Goal: Information Seeking & Learning: Check status

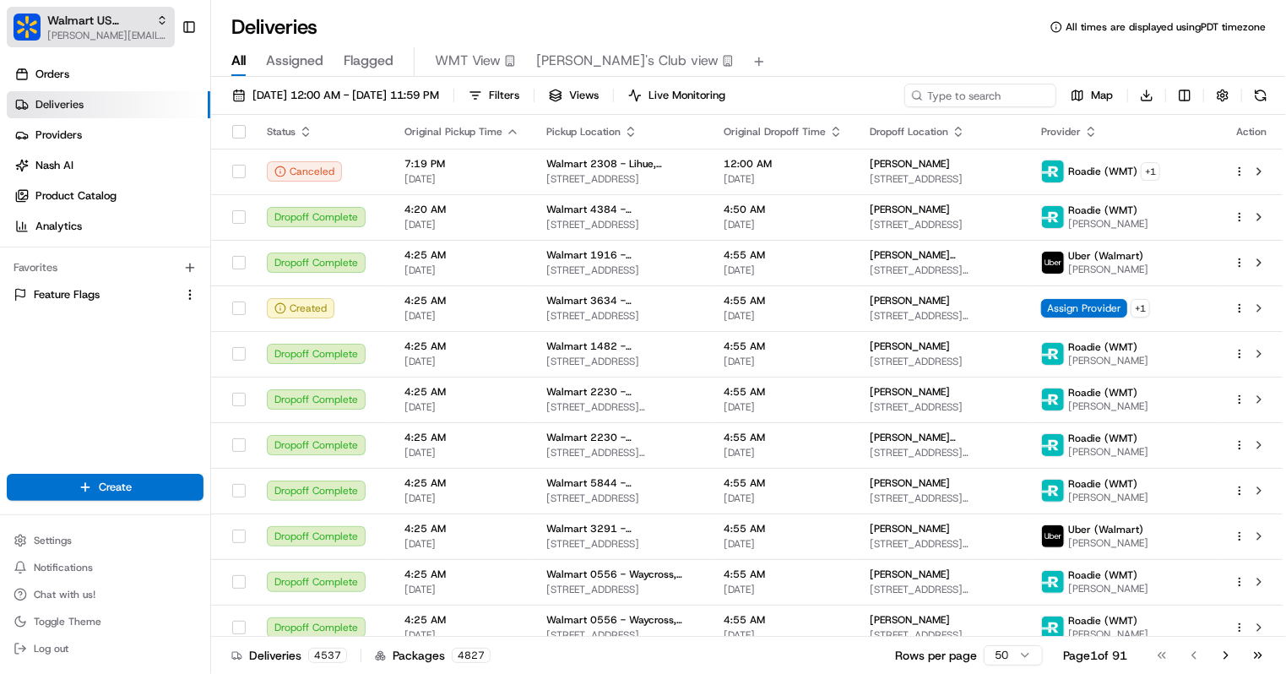
click at [130, 22] on span "Walmart US Corporate" at bounding box center [98, 20] width 102 height 17
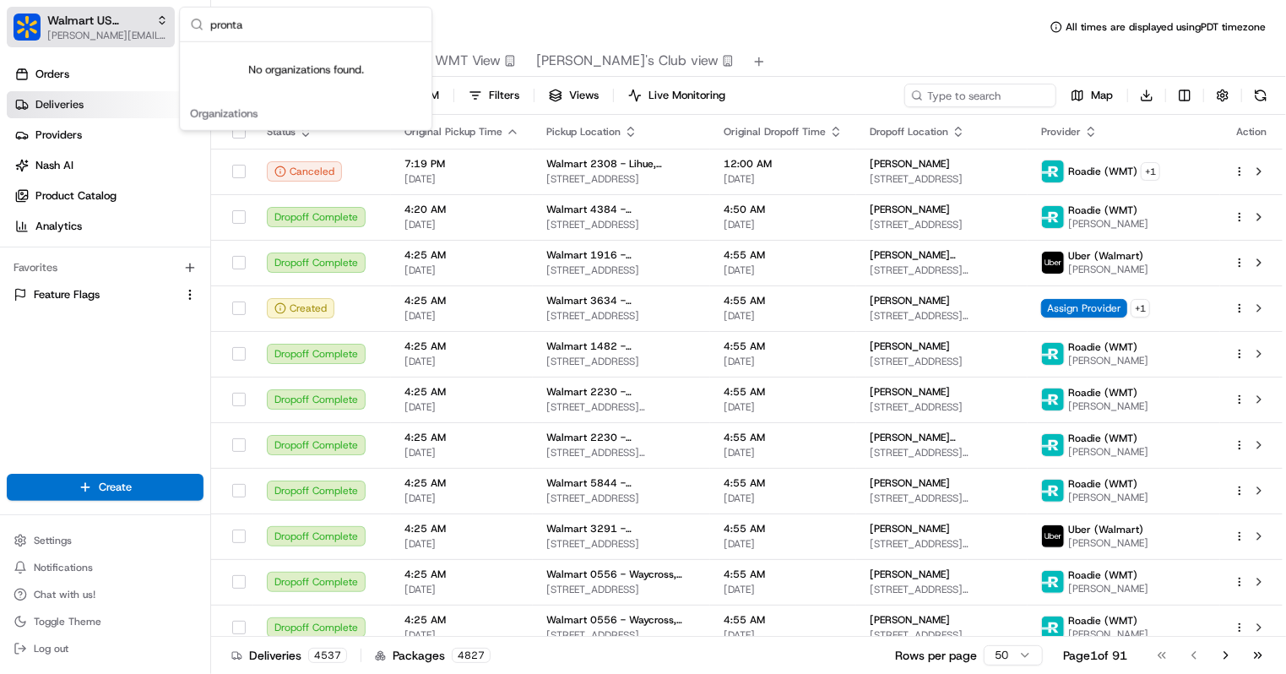
type input "pront"
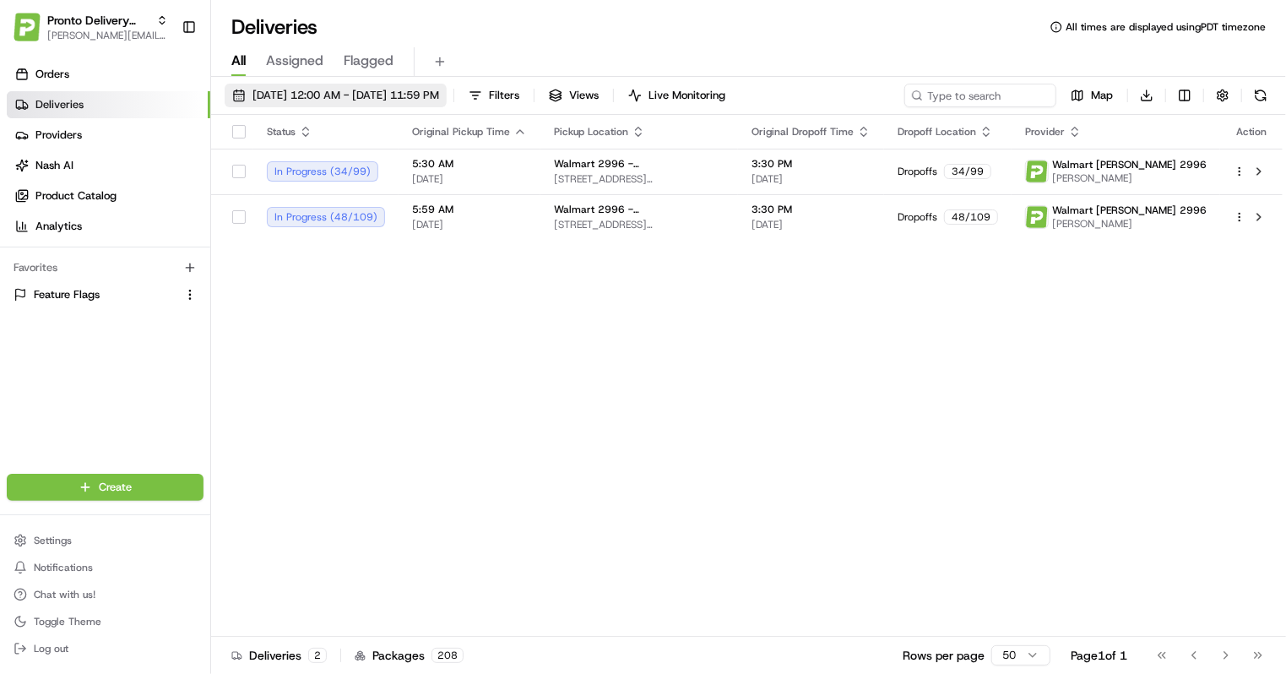
click at [393, 94] on span "[DATE] 12:00 AM - [DATE] 11:59 PM" at bounding box center [345, 95] width 187 height 15
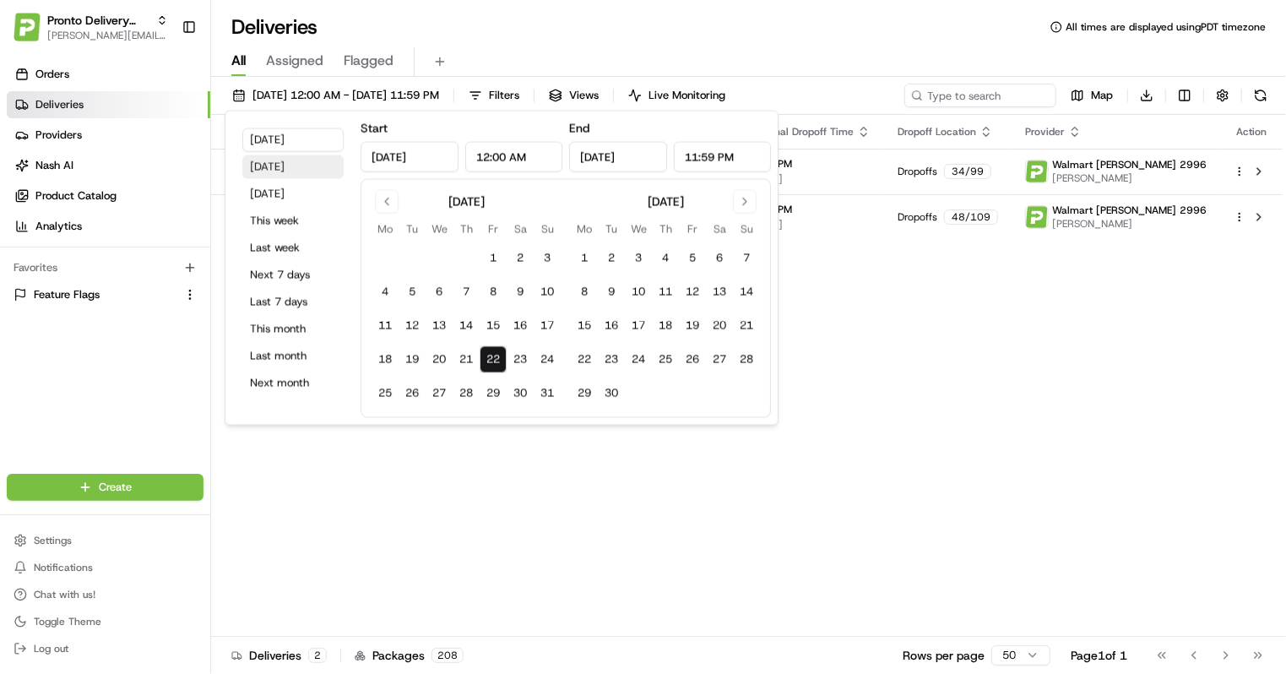
click at [292, 168] on button "[DATE]" at bounding box center [292, 167] width 101 height 24
type input "[DATE]"
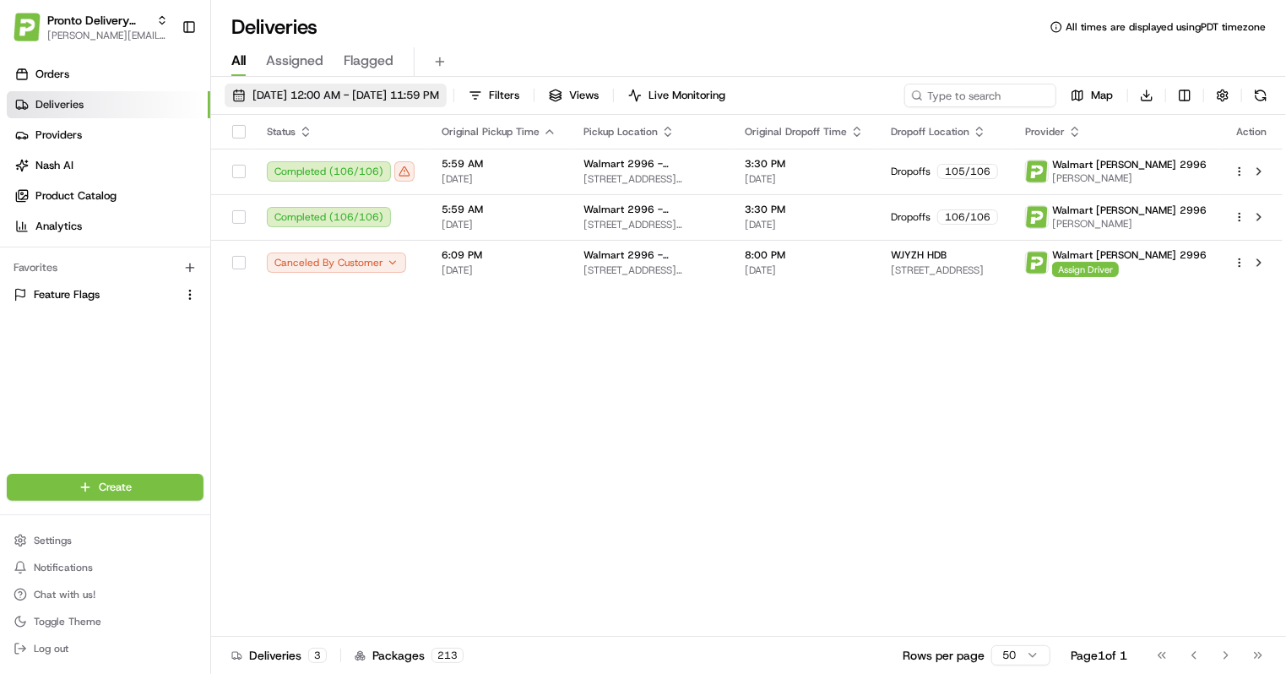
click at [313, 88] on span "[DATE] 12:00 AM - [DATE] 11:59 PM" at bounding box center [345, 95] width 187 height 15
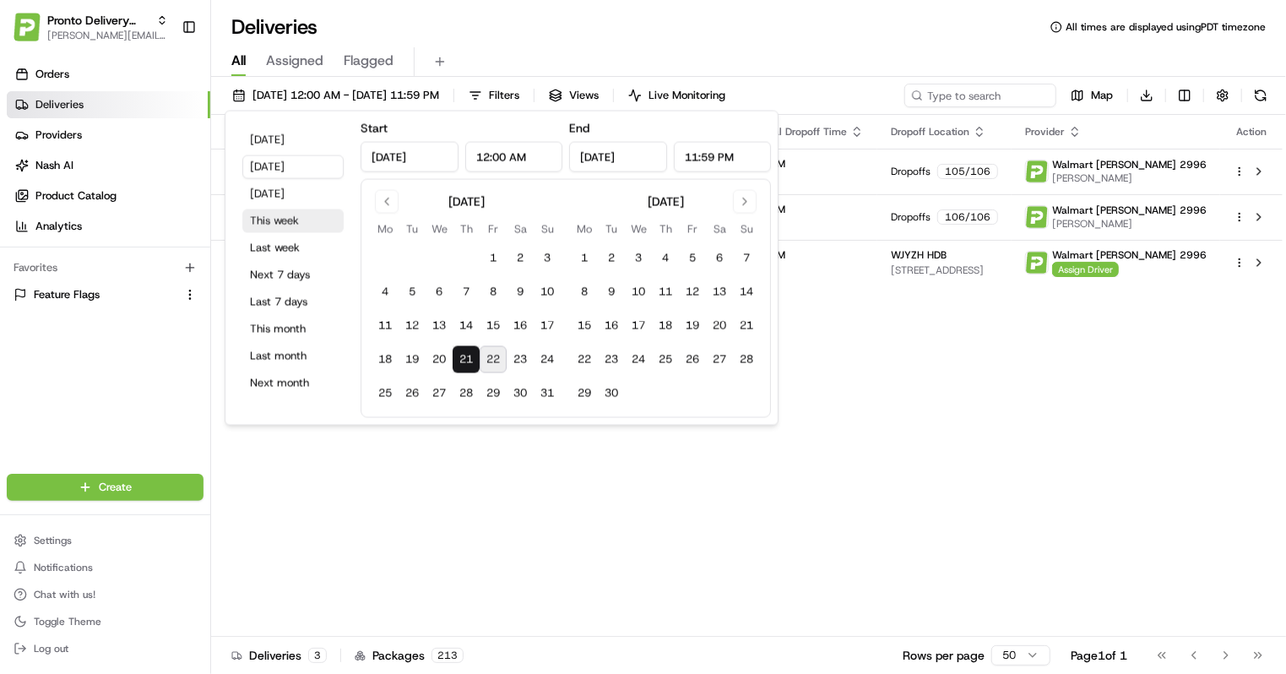
click at [262, 229] on button "This week" at bounding box center [292, 221] width 101 height 24
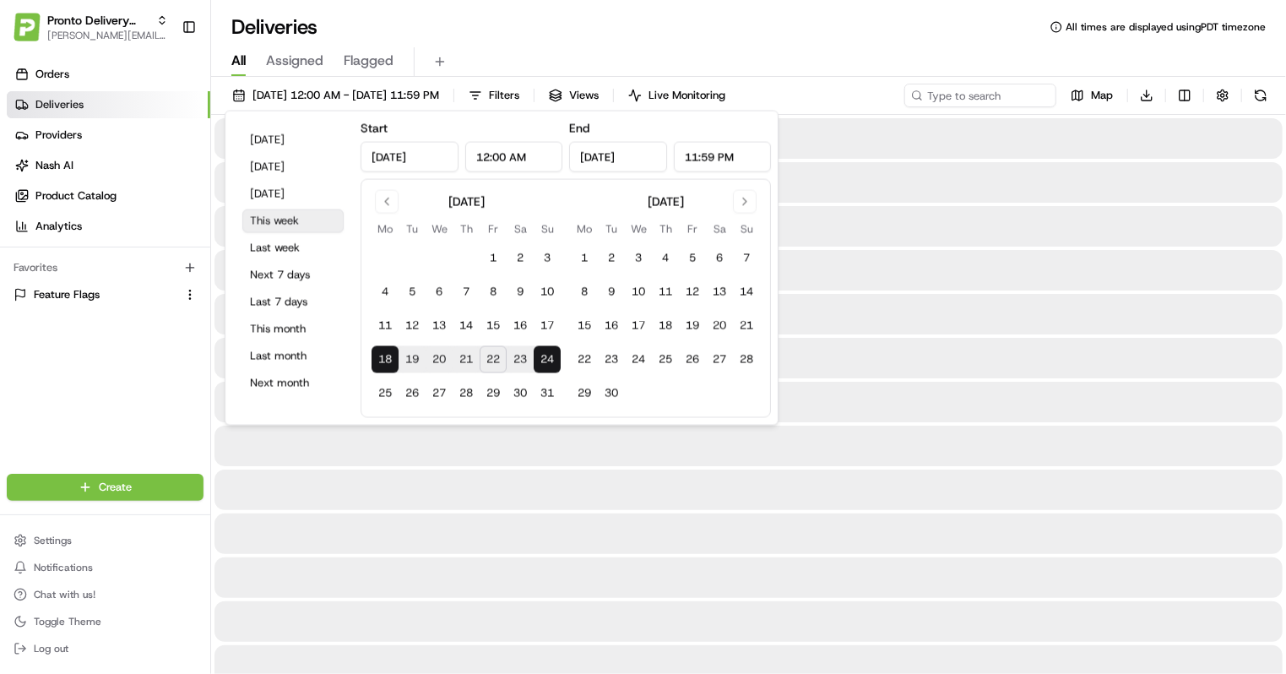
type input "[DATE]"
click at [682, 528] on div at bounding box center [748, 533] width 1068 height 41
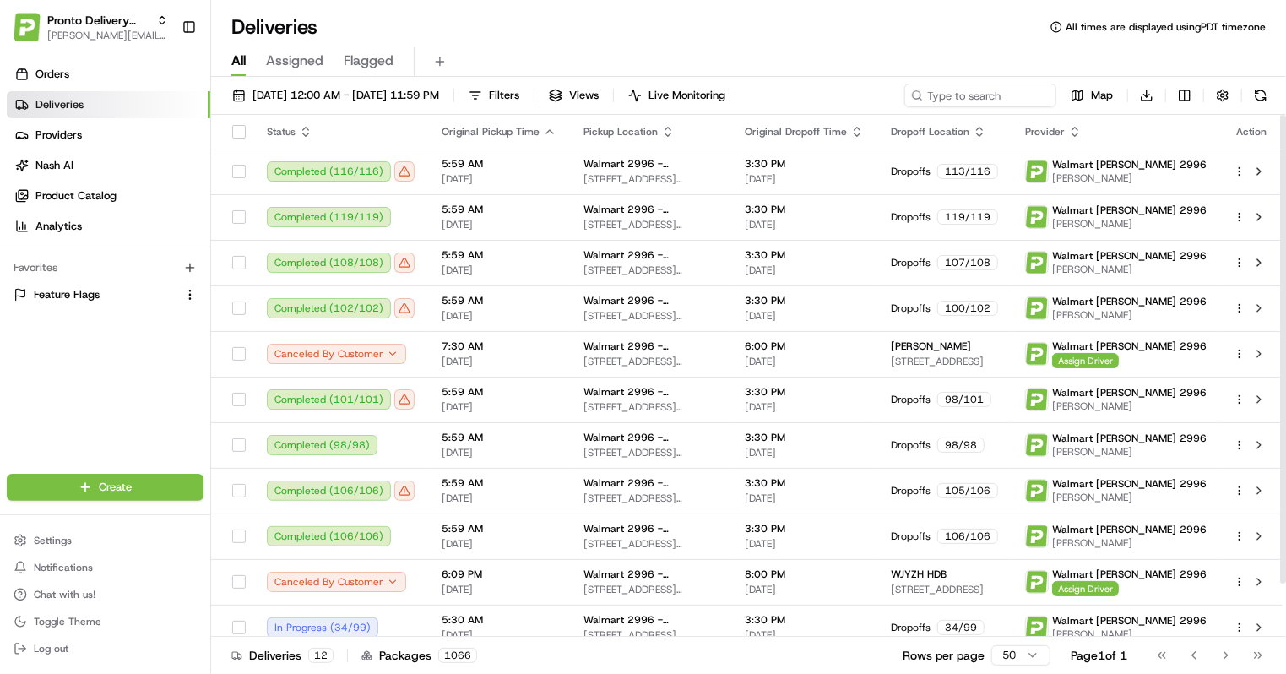
scroll to position [59, 0]
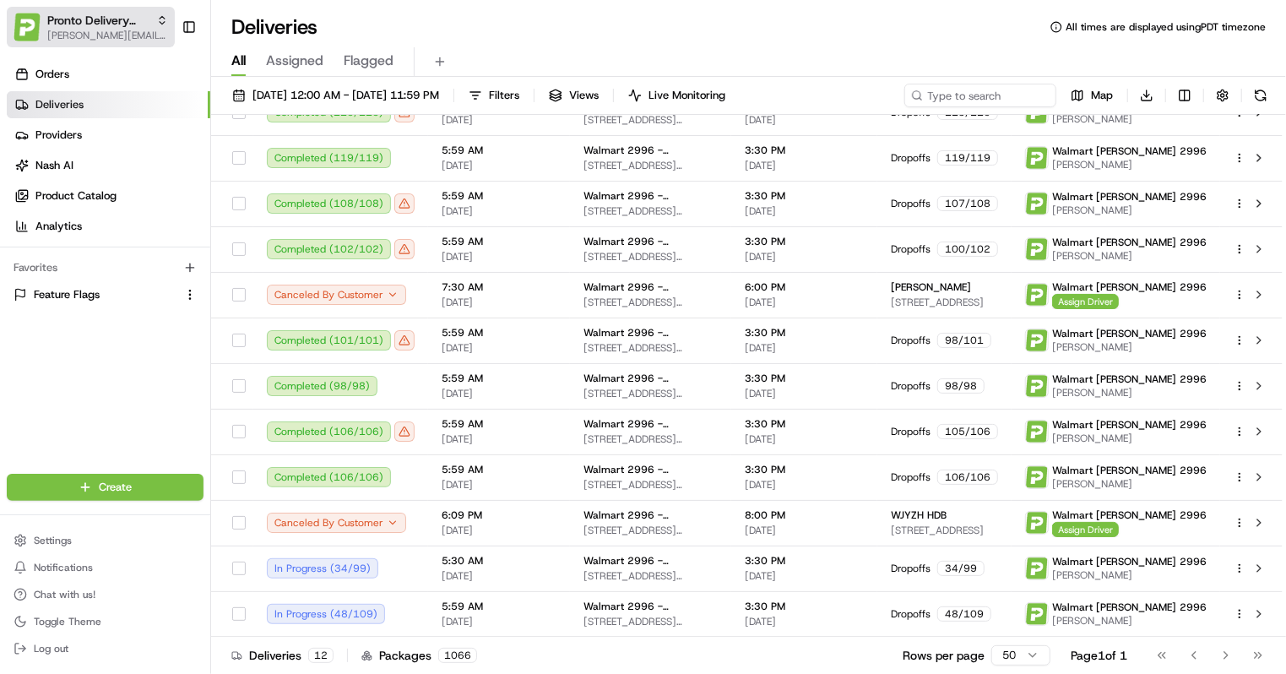
click at [66, 24] on span "Pronto Delivery Service" at bounding box center [98, 20] width 102 height 17
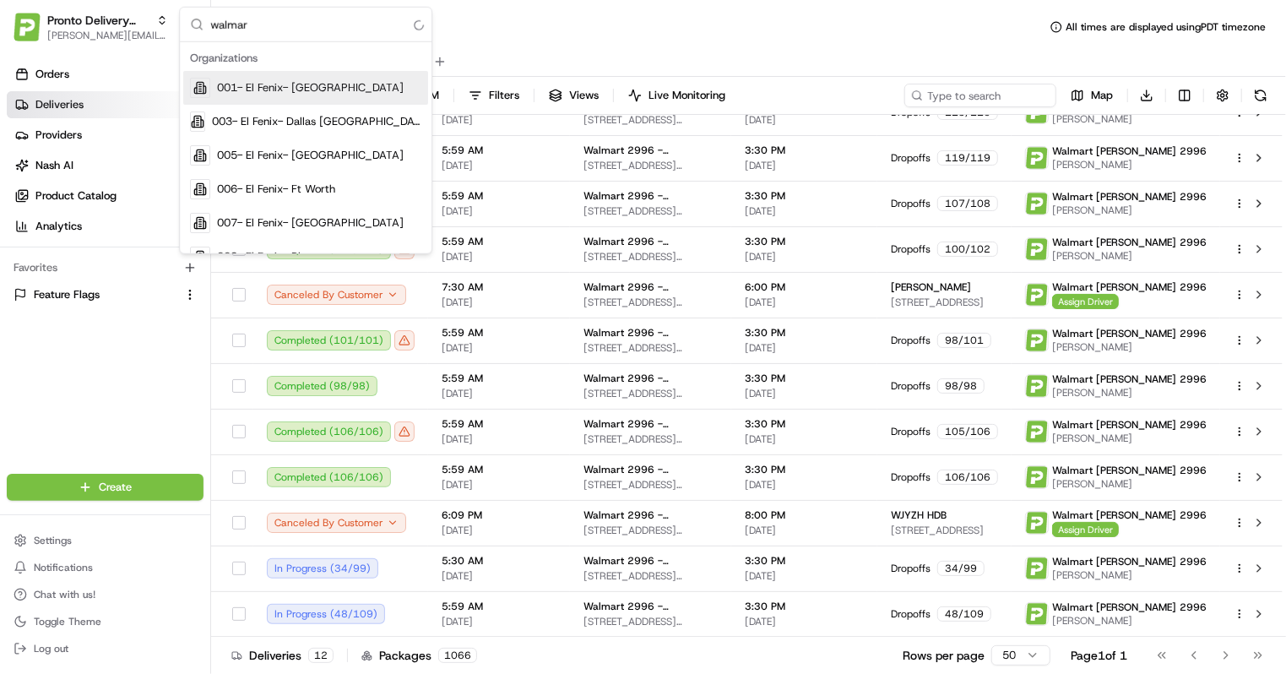
type input "walmart"
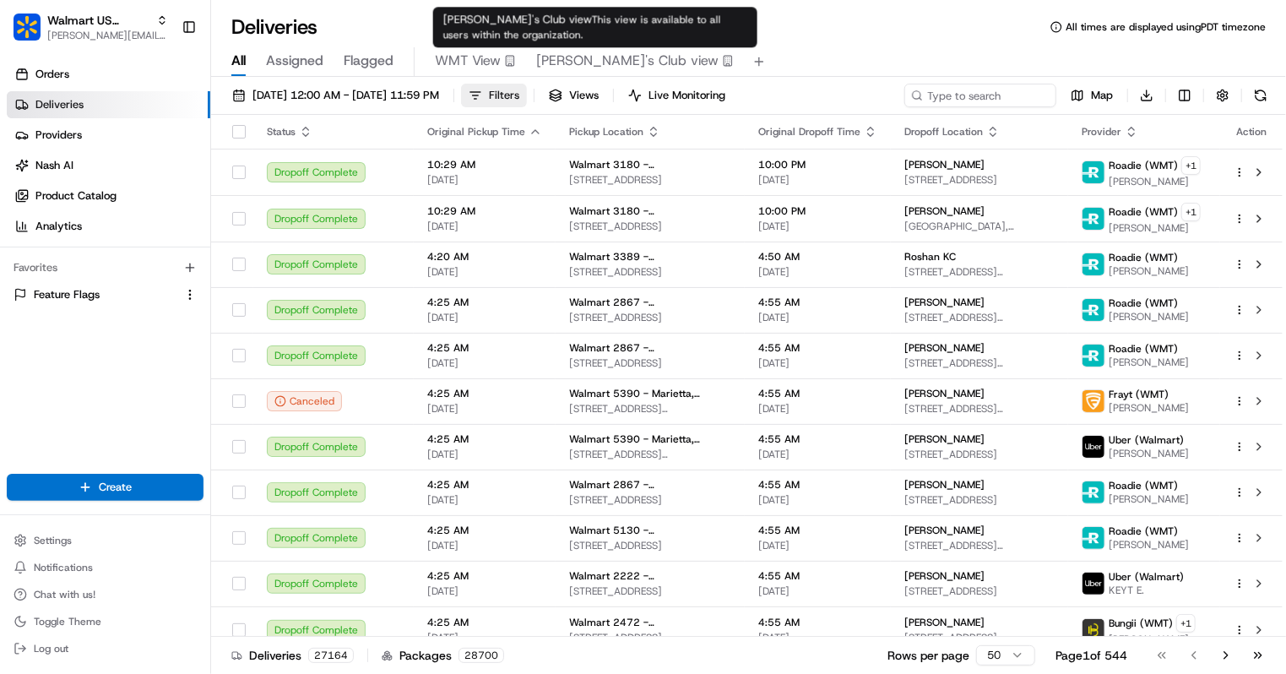
click at [519, 97] on span "Filters" at bounding box center [504, 95] width 30 height 15
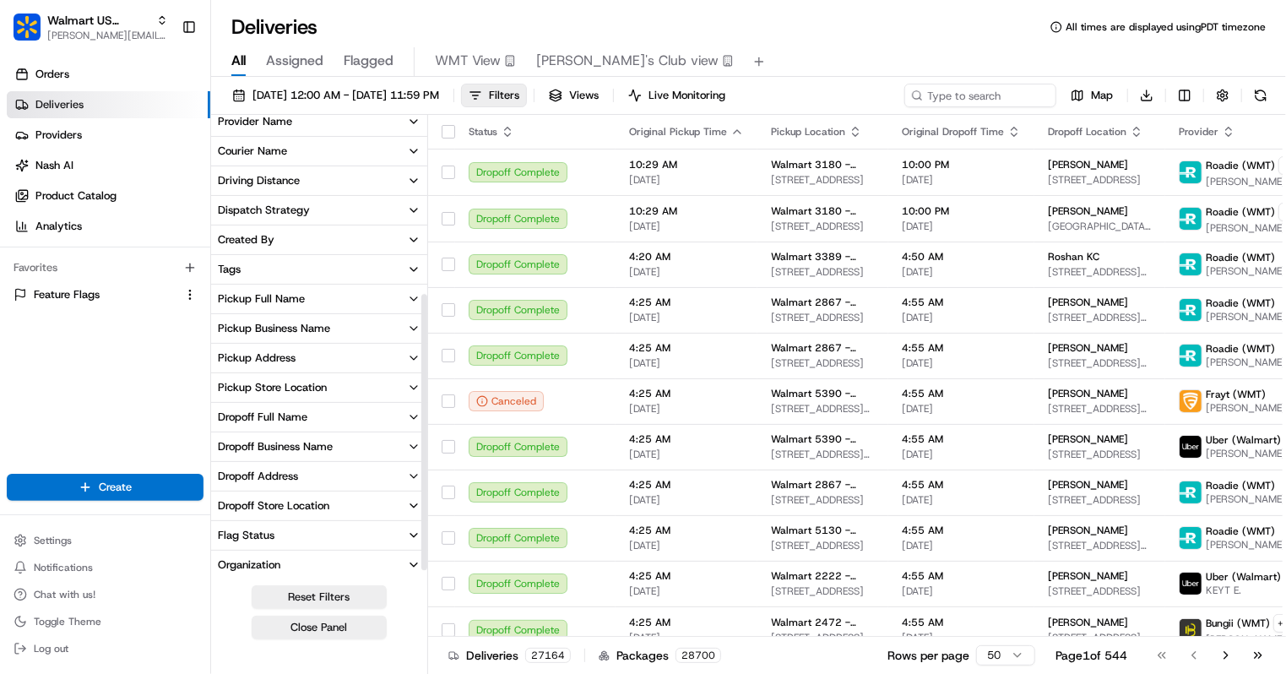
scroll to position [305, 0]
